Goal: Check status: Check status

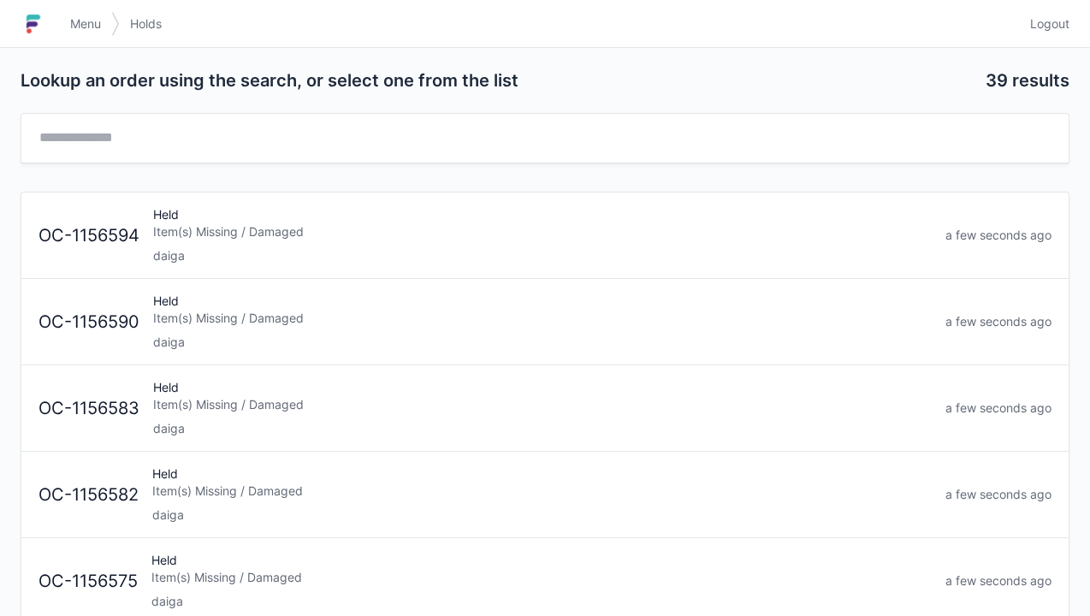
click at [269, 323] on div "Item(s) Missing / Damaged" at bounding box center [542, 318] width 779 height 17
click at [217, 312] on div "Item(s) Missing / Damaged" at bounding box center [542, 318] width 779 height 17
